Goal: Task Accomplishment & Management: Complete application form

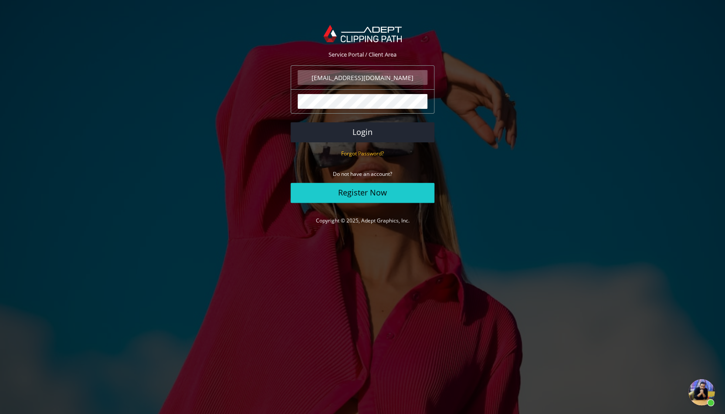
scroll to position [70, 0]
click at [329, 132] on button "Login" at bounding box center [363, 132] width 144 height 20
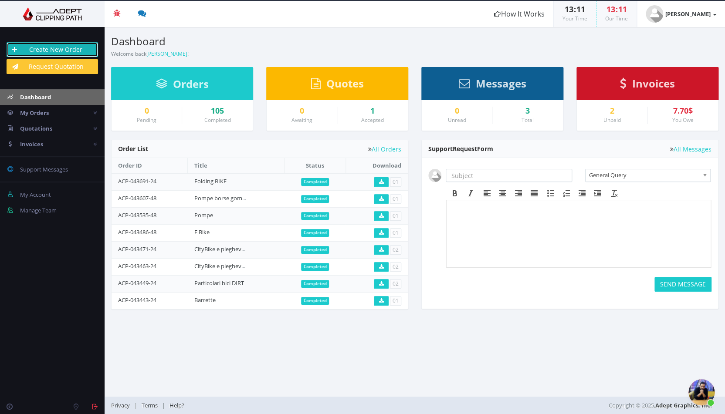
click at [45, 49] on link "Create New Order" at bounding box center [52, 49] width 91 height 15
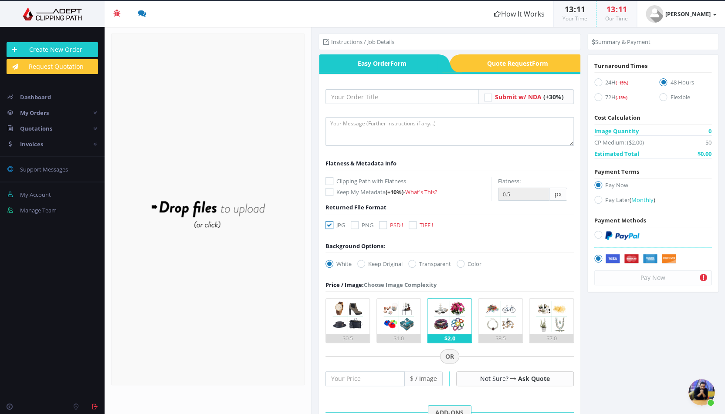
scroll to position [71, 0]
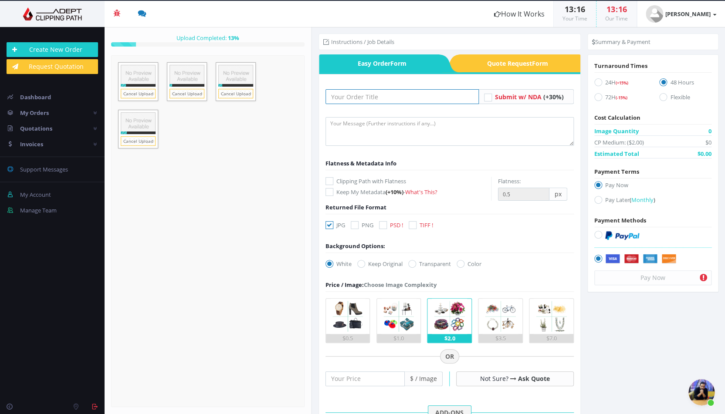
click at [363, 95] on input "text" at bounding box center [401, 96] width 153 height 15
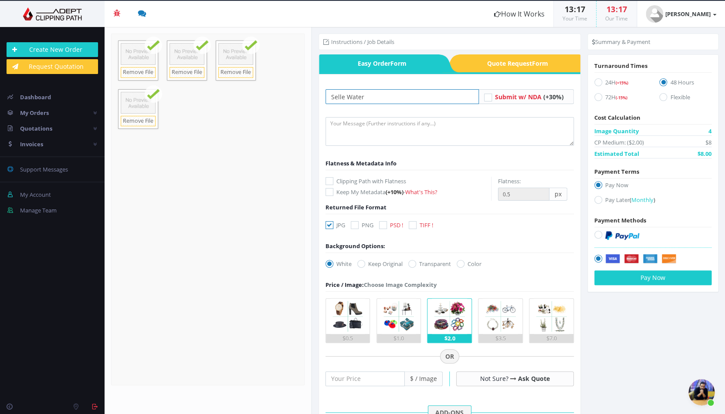
scroll to position [8, 0]
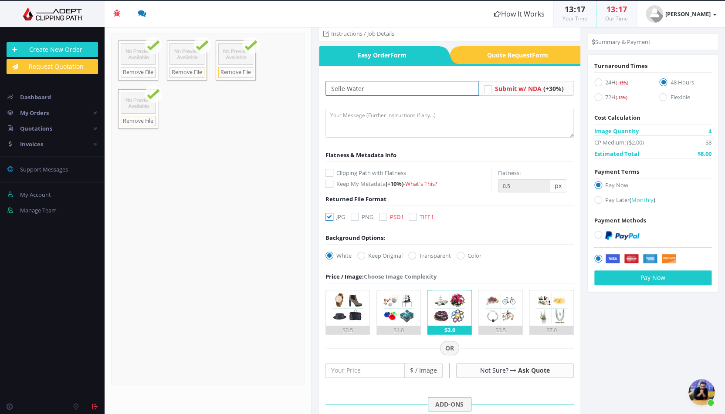
type input "Selle Water"
click at [382, 169] on label "Clipping Path with Flatness" at bounding box center [408, 173] width 166 height 9
click at [333, 170] on input "Clipping Path with Flatness" at bounding box center [331, 173] width 6 height 6
checkbox input "true"
click at [386, 219] on icon at bounding box center [383, 217] width 8 height 8
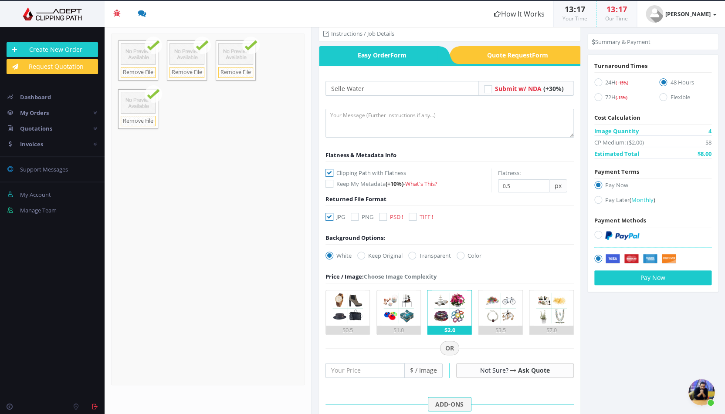
click at [386, 219] on input "PSD !" at bounding box center [384, 217] width 6 height 6
checkbox input "true"
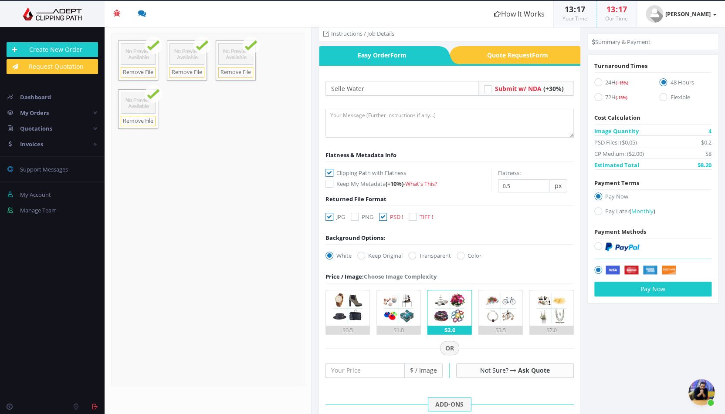
click at [327, 219] on icon at bounding box center [329, 217] width 8 height 8
click at [328, 219] on input "JPG" at bounding box center [331, 217] width 6 height 6
checkbox input "false"
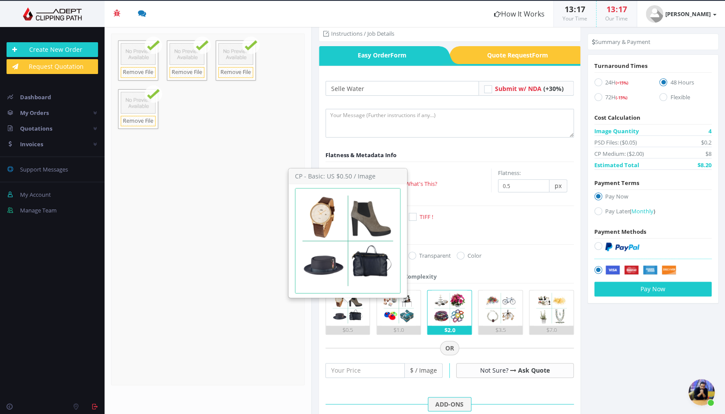
click at [348, 307] on img at bounding box center [347, 308] width 35 height 35
click at [0, 0] on input "$0.5" at bounding box center [0, 0] width 0 height 0
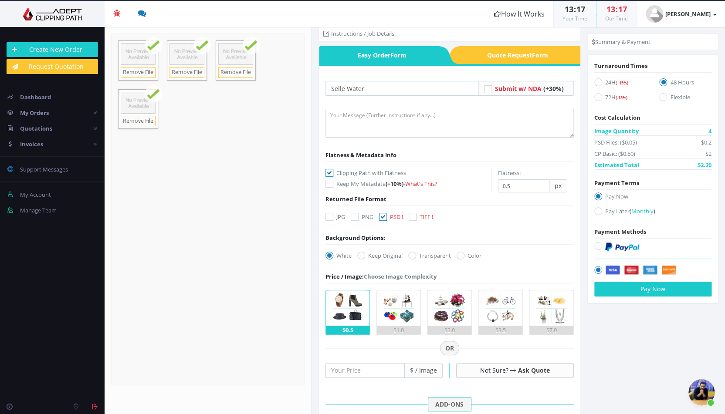
click at [423, 252] on label "Transparent" at bounding box center [429, 255] width 43 height 9
click at [416, 253] on input "Transparent" at bounding box center [413, 256] width 6 height 6
radio input "true"
click at [608, 85] on label "24H (+15%)" at bounding box center [620, 84] width 52 height 12
click at [602, 85] on input "24H (+15%)" at bounding box center [599, 83] width 6 height 6
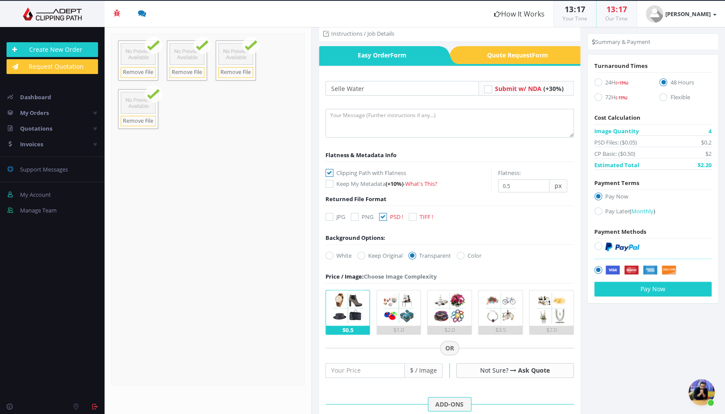
radio input "true"
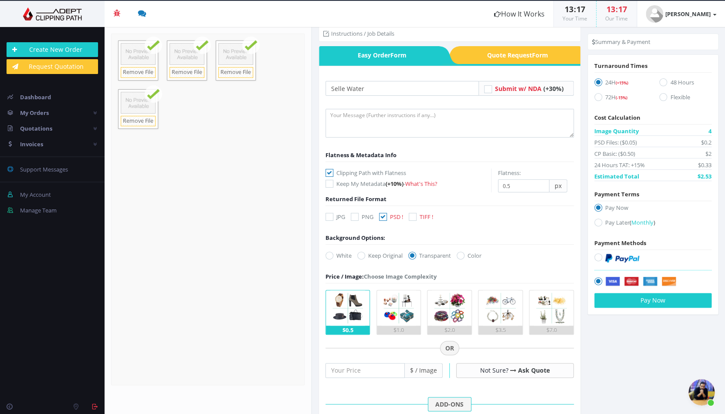
click at [602, 257] on icon at bounding box center [598, 258] width 8 height 8
click at [602, 257] on input "radio" at bounding box center [599, 258] width 6 height 6
radio input "true"
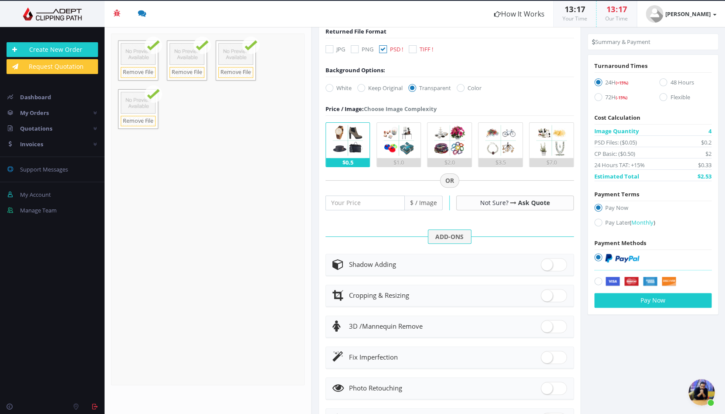
scroll to position [222, 0]
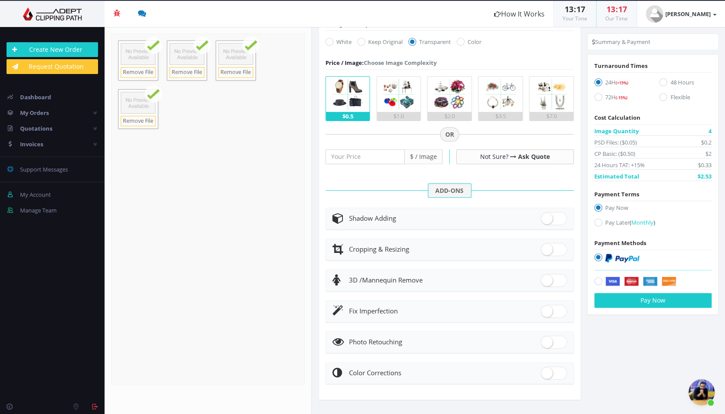
click at [416, 312] on div "Fix Imperfection" at bounding box center [449, 311] width 234 height 12
click at [557, 310] on span at bounding box center [554, 311] width 26 height 13
click at [546, 310] on input "checkbox" at bounding box center [544, 310] width 6 height 6
checkbox input "true"
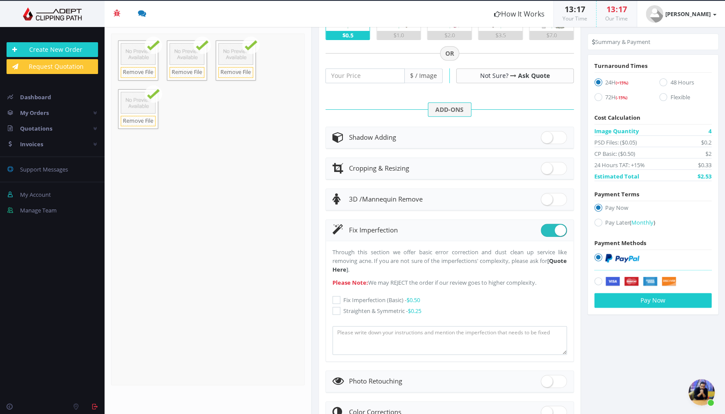
scroll to position [312, 0]
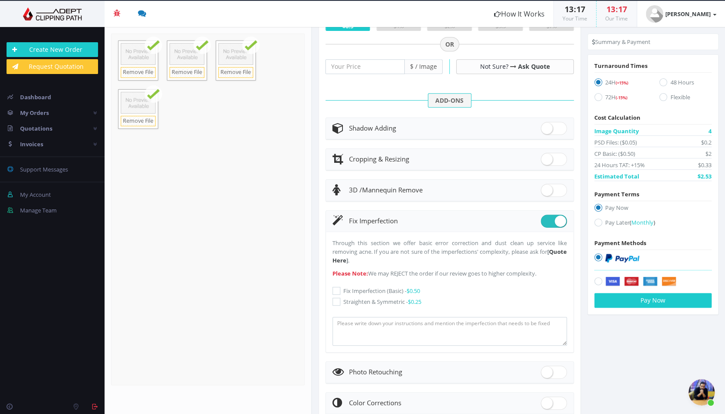
click at [335, 288] on icon at bounding box center [336, 291] width 8 height 8
click at [335, 288] on input "Fix Imperfection (Basic) - $0.50" at bounding box center [338, 291] width 6 height 6
checkbox input "true"
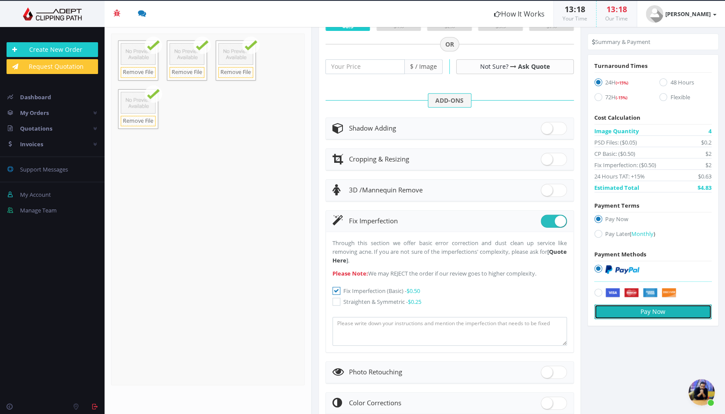
click at [645, 315] on button "Pay Now" at bounding box center [652, 312] width 117 height 15
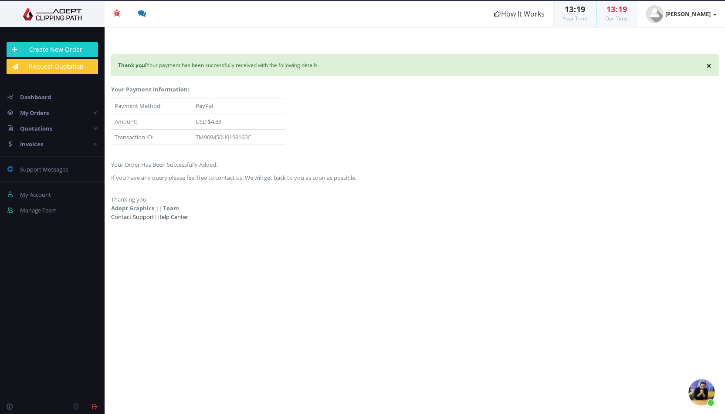
scroll to position [70, 0]
